Goal: Transaction & Acquisition: Purchase product/service

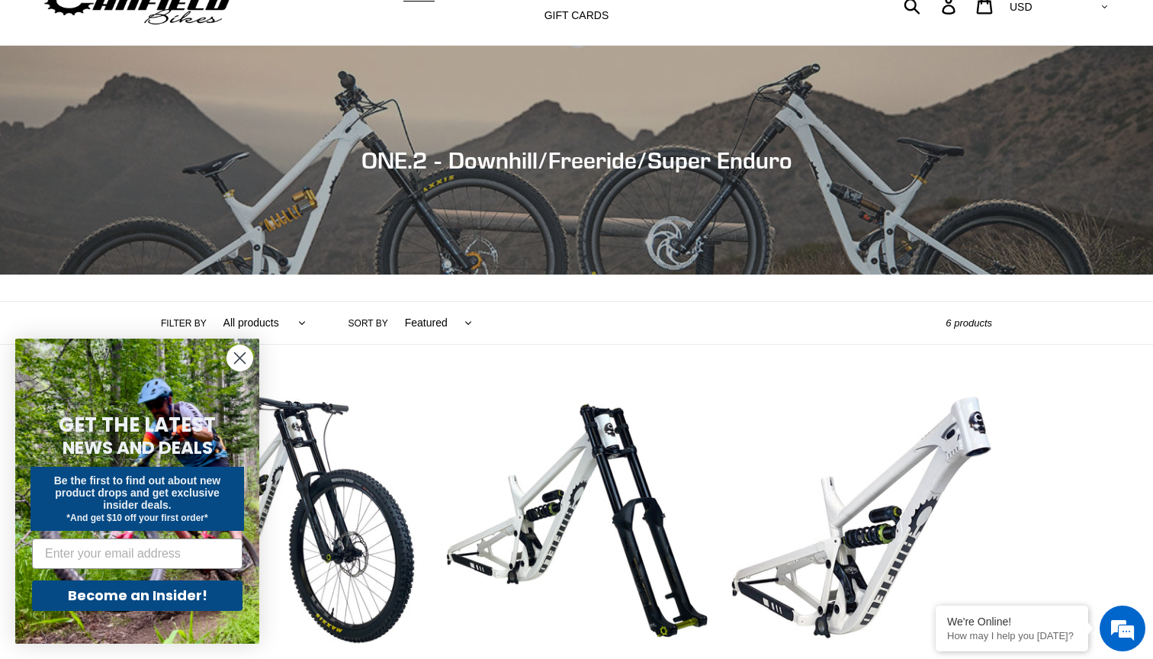
scroll to position [79, 0]
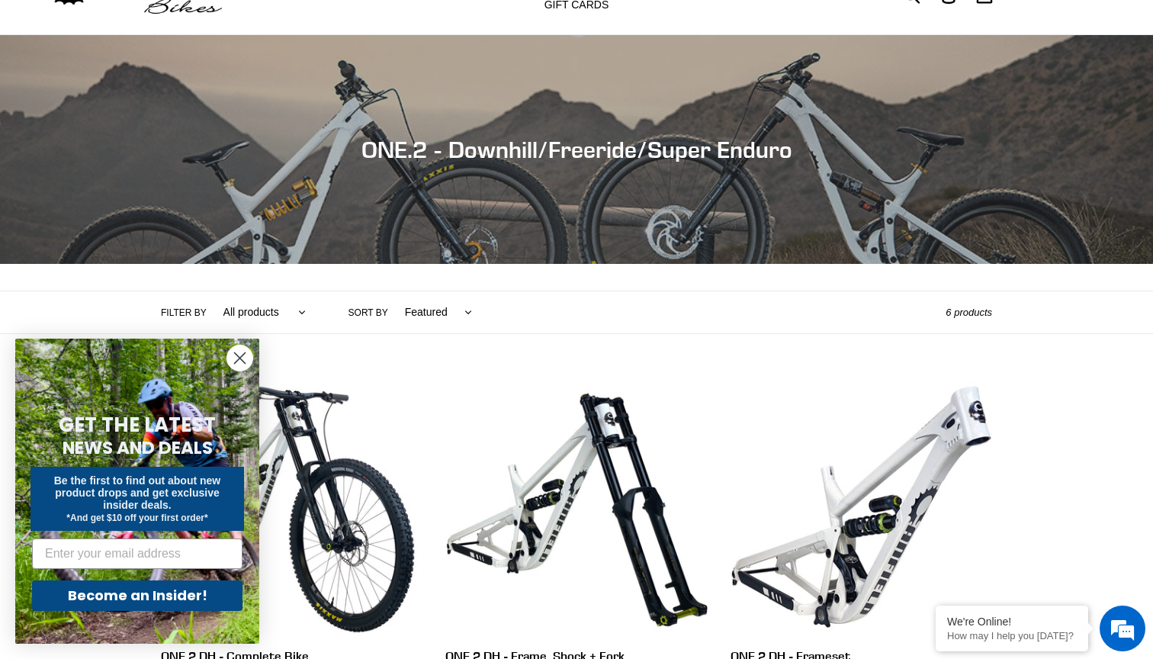
click at [243, 355] on icon "Close dialog" at bounding box center [240, 358] width 11 height 11
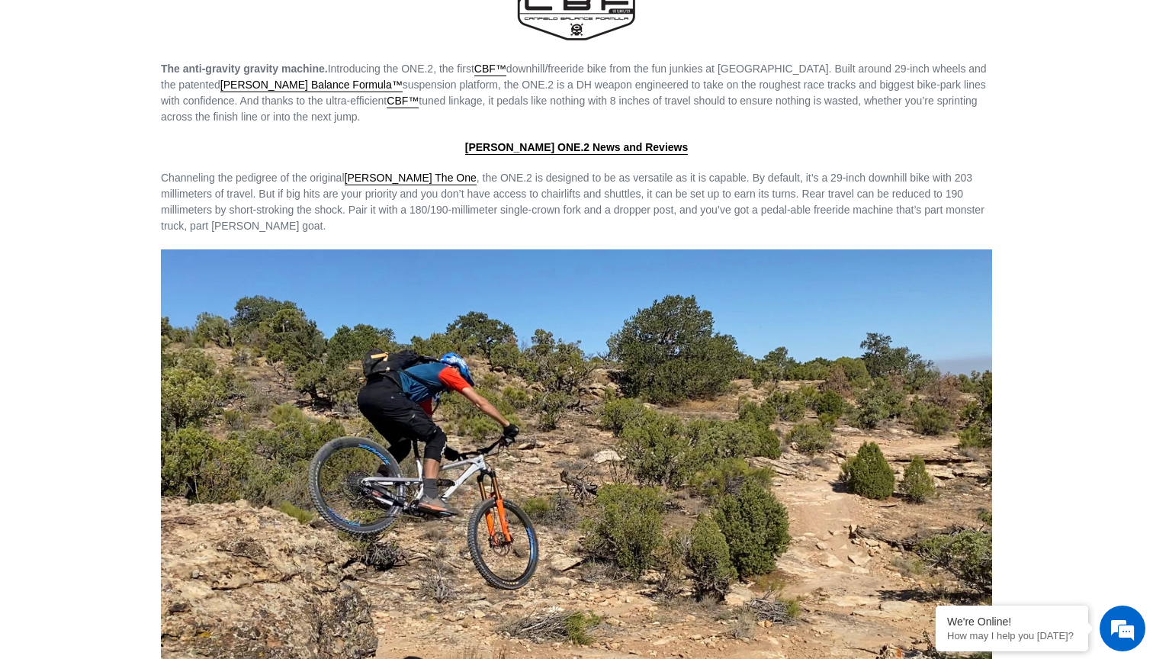
scroll to position [1976, 0]
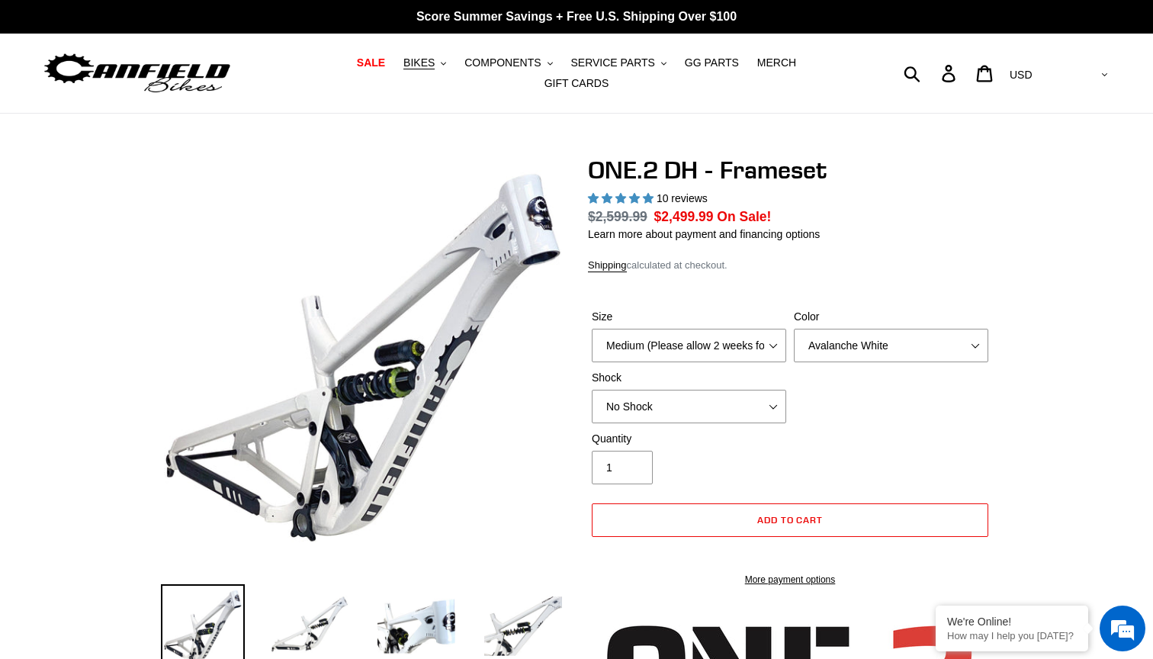
select select "highest-rating"
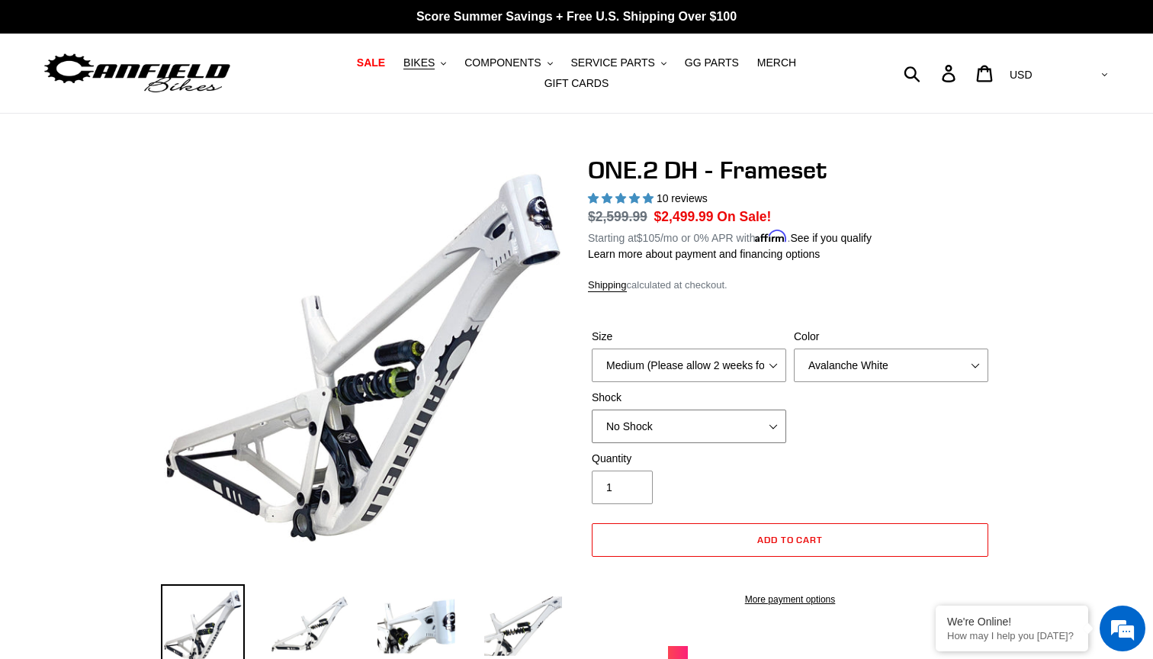
select select "RockShox Vivid Coil"
click at [295, 629] on img at bounding box center [310, 626] width 84 height 84
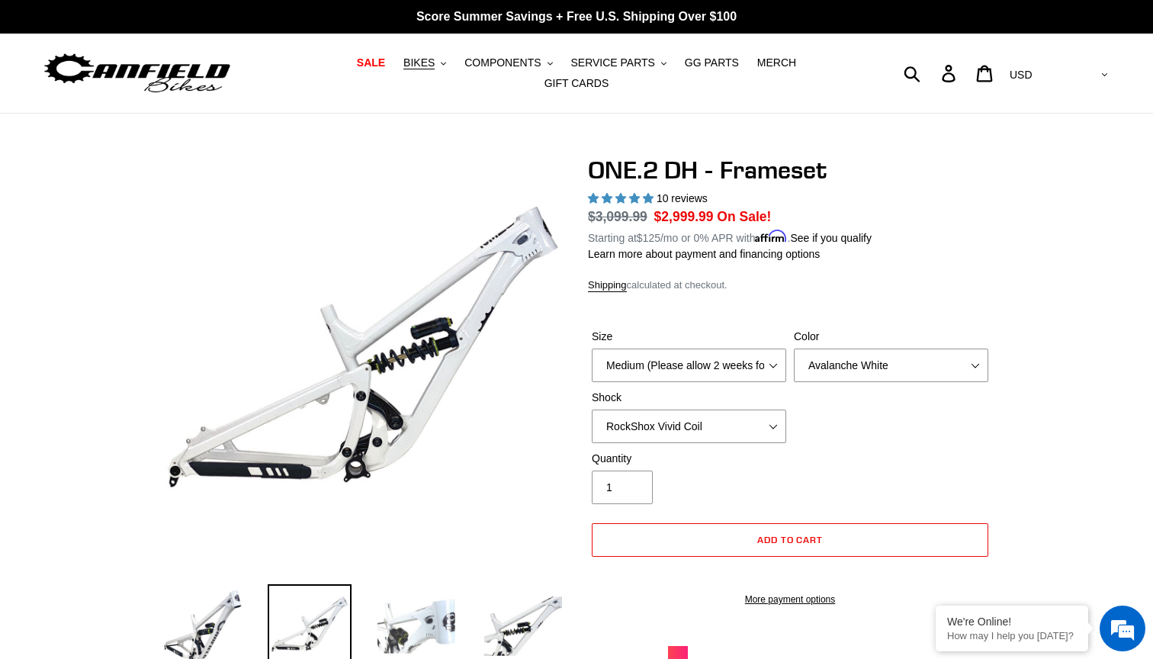
click at [397, 620] on img at bounding box center [416, 626] width 84 height 84
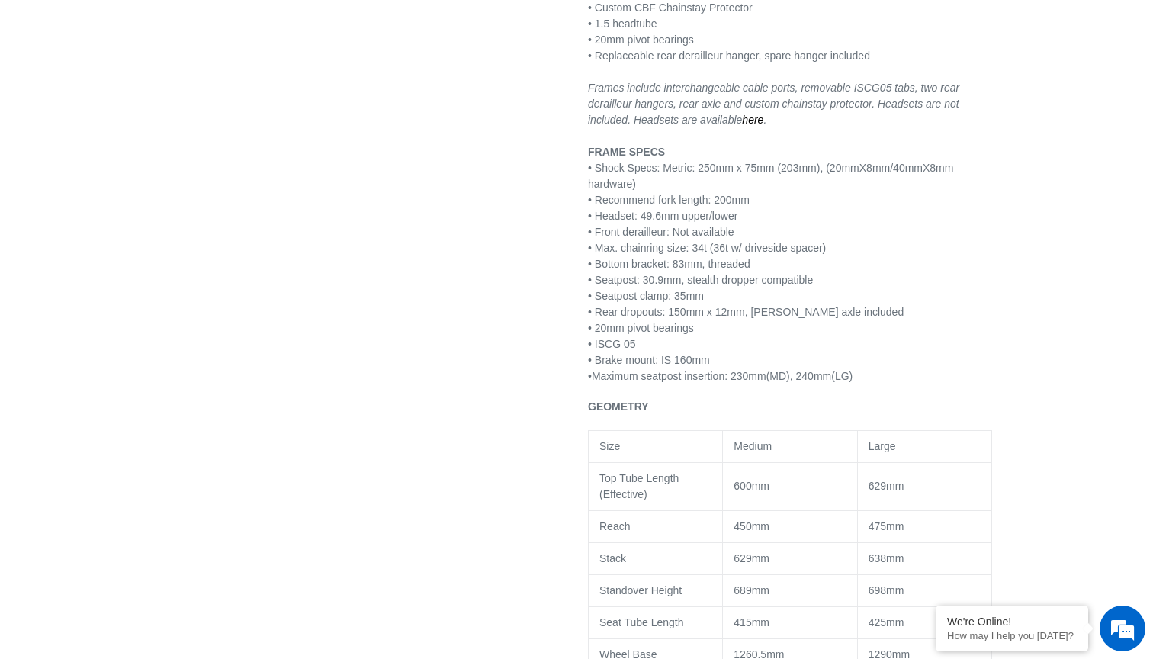
scroll to position [1095, 0]
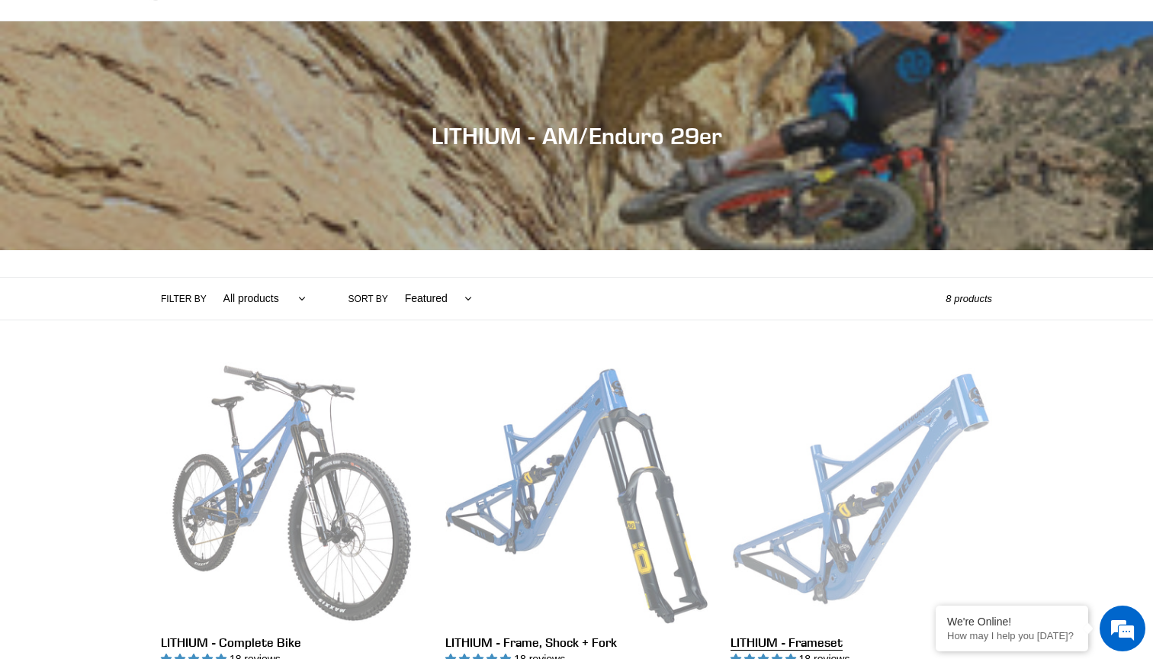
scroll to position [93, 0]
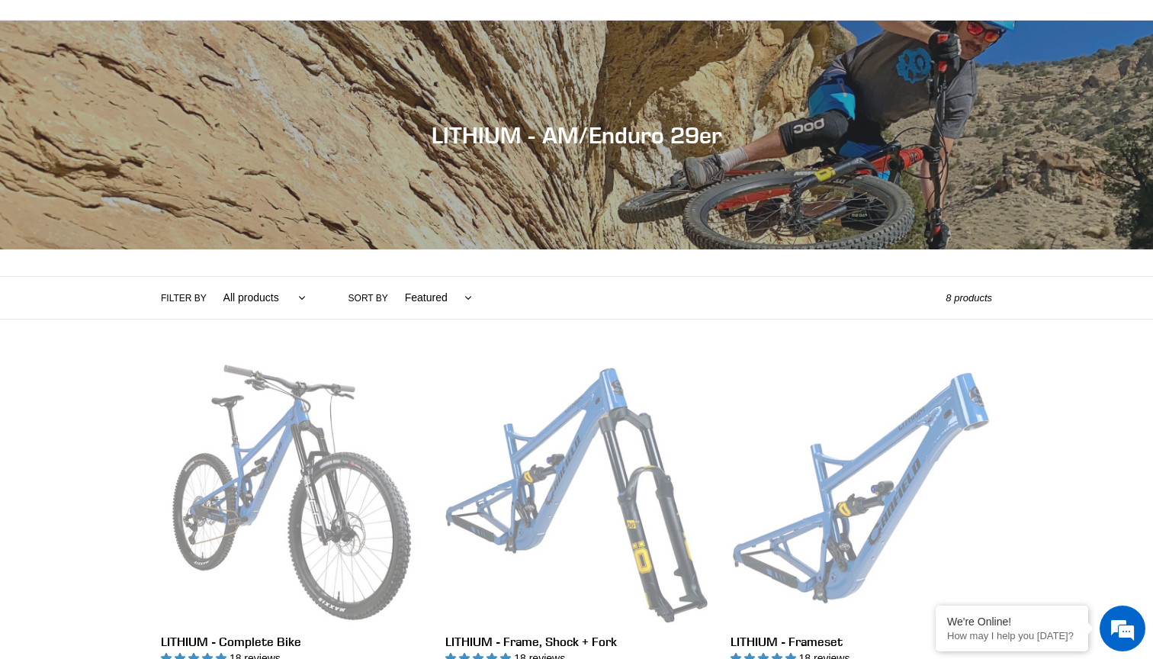
click at [717, 361] on li "LITHIUM - Frameset LITHIUM - Frameset 18 reviews Regular price Sold out Sale pr…" at bounding box center [849, 535] width 284 height 348
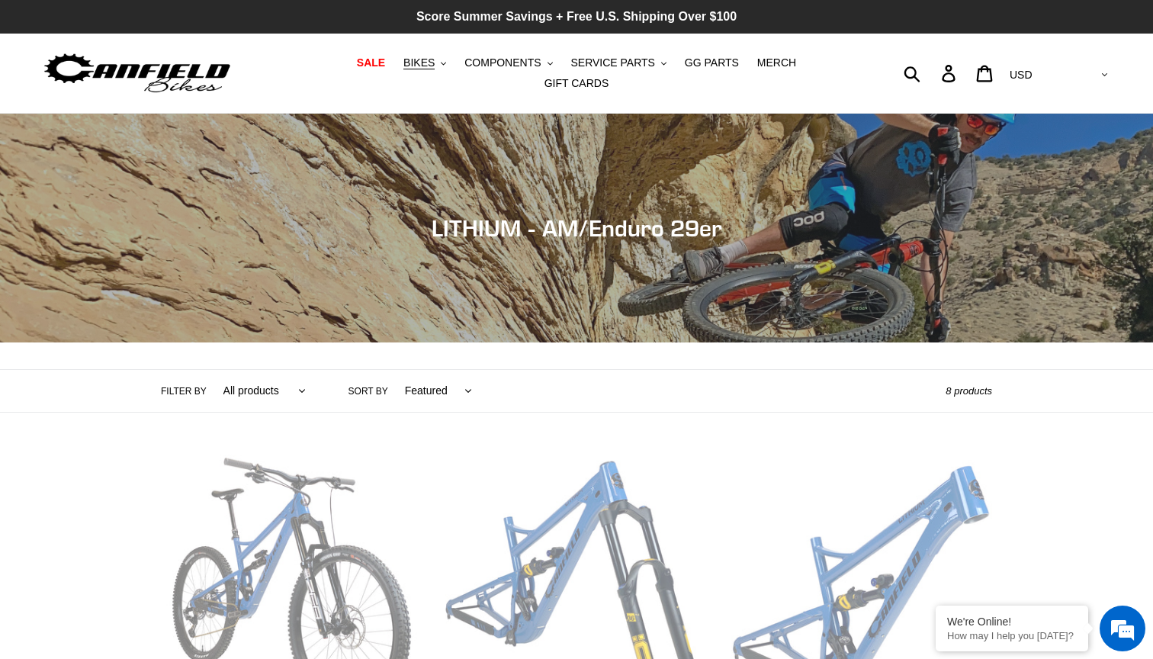
scroll to position [0, 0]
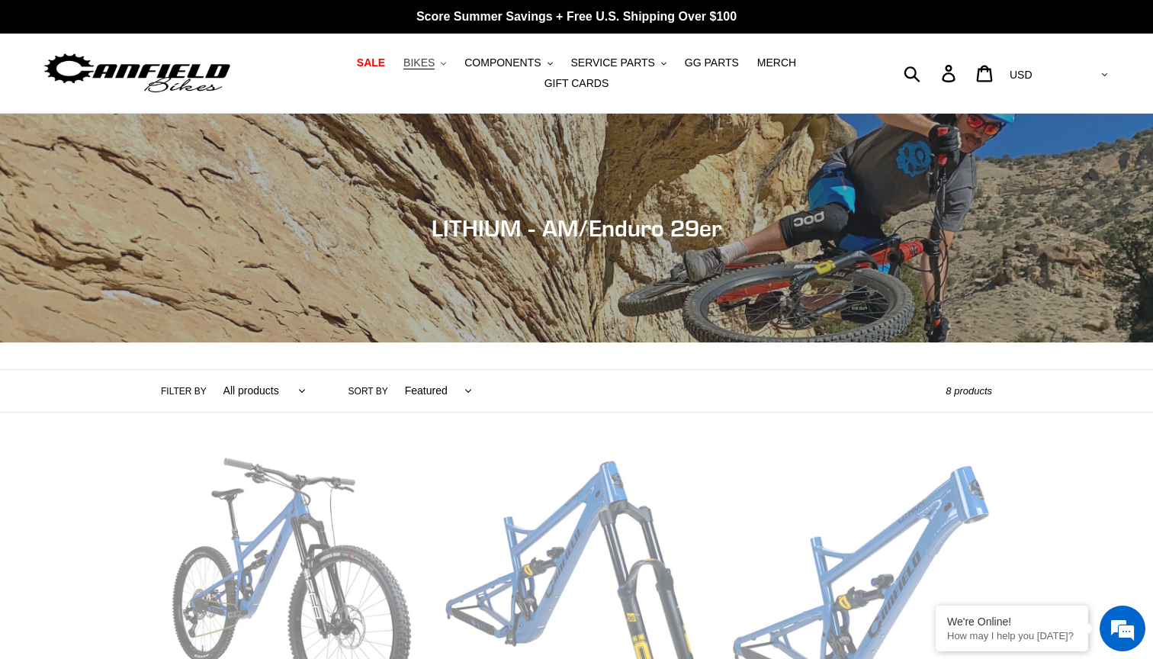
click at [403, 69] on span "BIKES" at bounding box center [418, 62] width 31 height 13
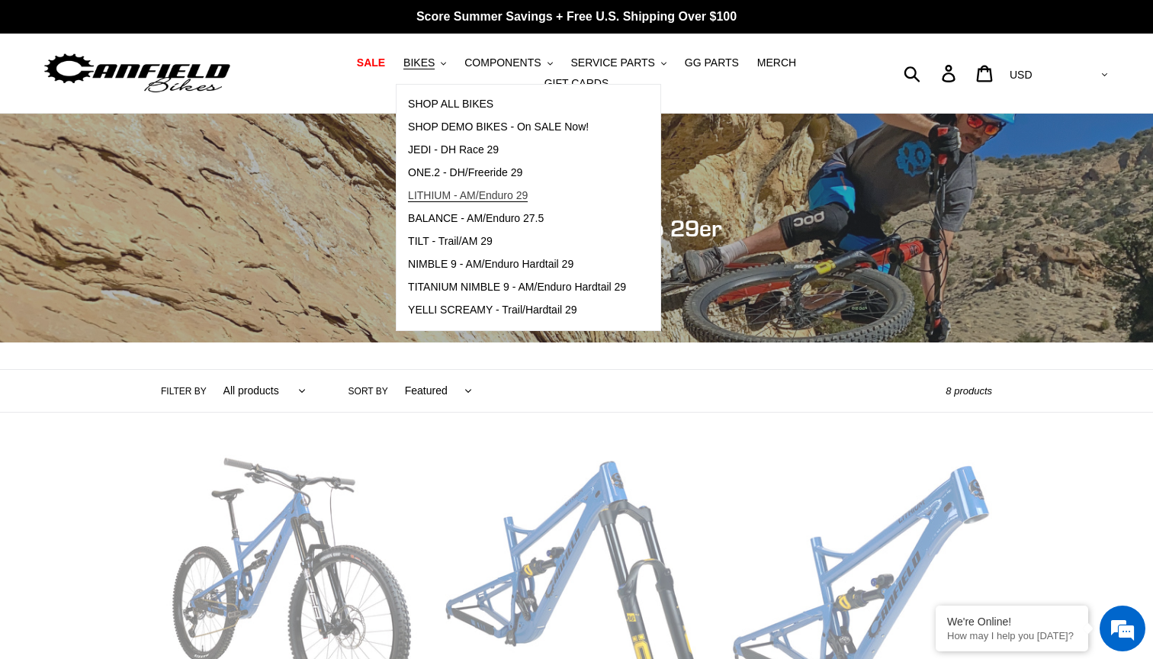
click at [419, 199] on span "LITHIUM - AM/Enduro 29" at bounding box center [468, 195] width 120 height 13
